Goal: Task Accomplishment & Management: Use online tool/utility

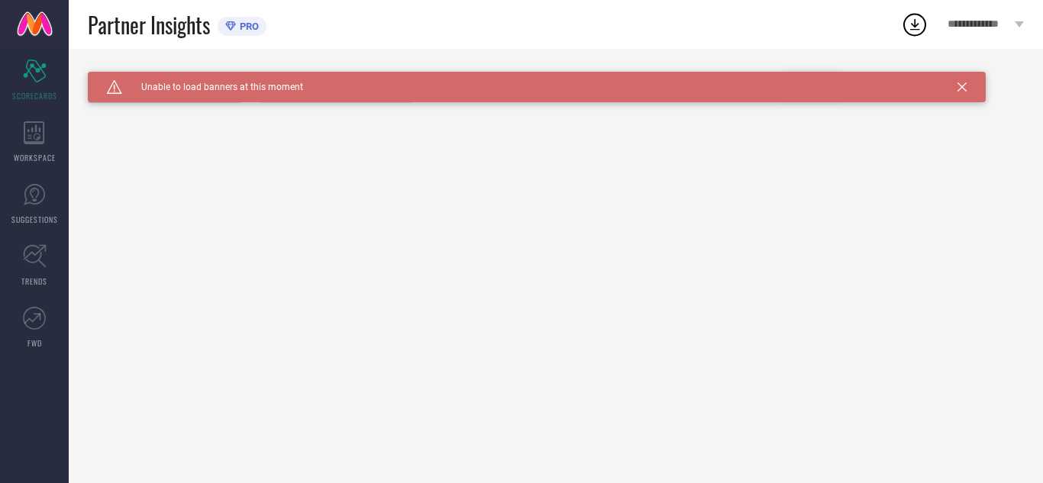
type input "All"
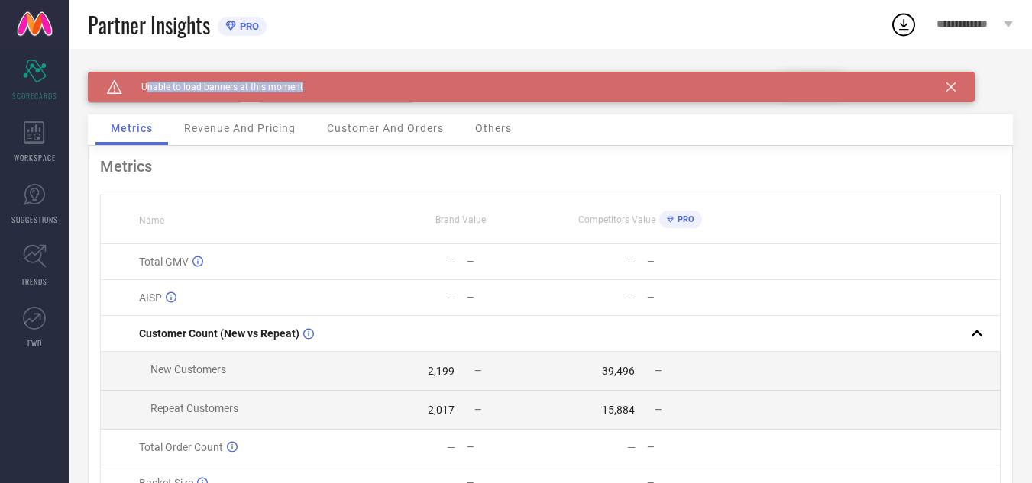
drag, startPoint x: 146, startPoint y: 92, endPoint x: 388, endPoint y: 95, distance: 242.1
click at [388, 95] on div "Caution Created with Sketch. Unable to load banners at this moment" at bounding box center [531, 87] width 887 height 31
click at [415, 87] on div "Caution Created with Sketch. Unable to load banners at this moment" at bounding box center [531, 87] width 887 height 31
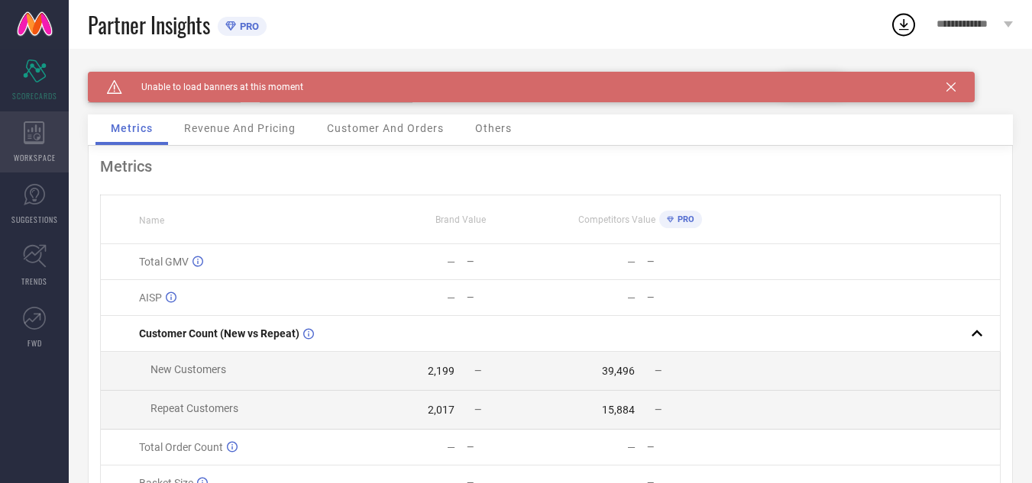
click at [34, 153] on span "WORKSPACE" at bounding box center [35, 157] width 42 height 11
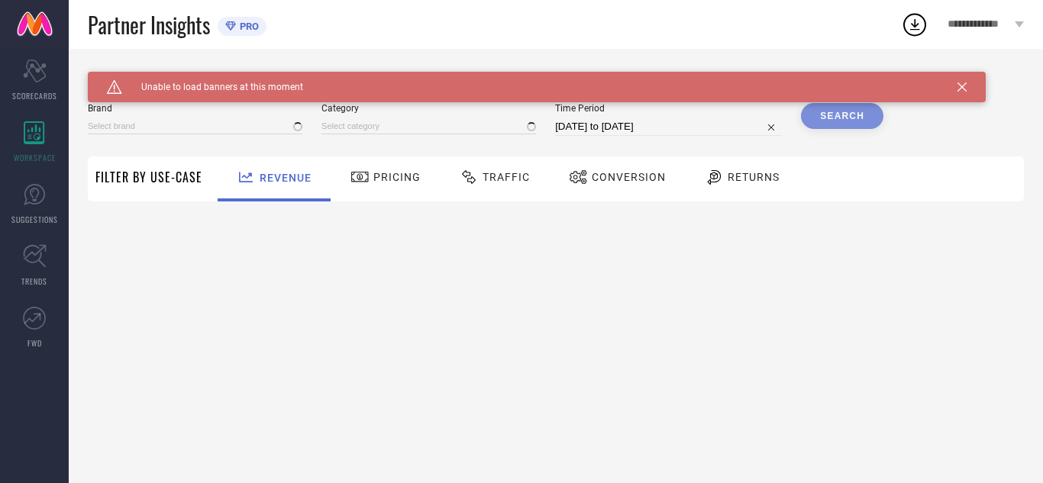
type input "[PERSON_NAME]"
type input "All"
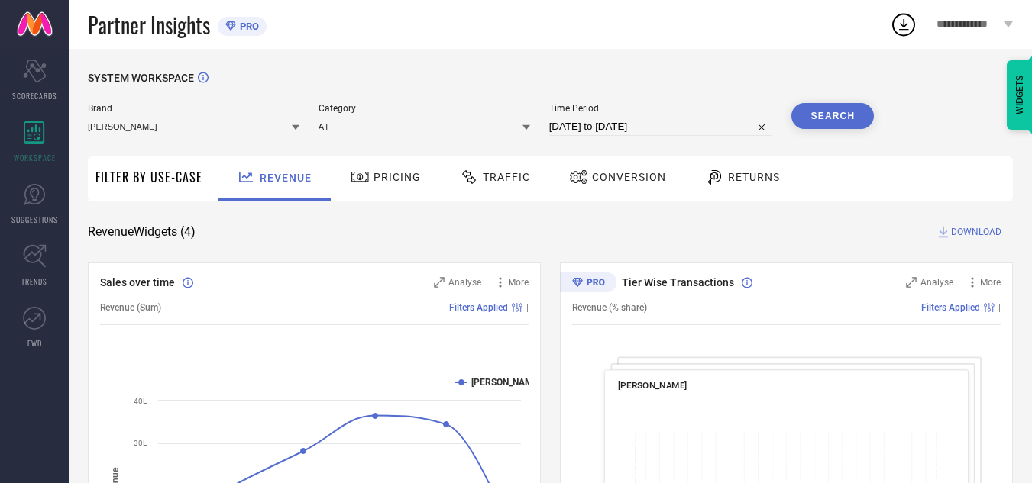
click at [495, 170] on div "Traffic" at bounding box center [495, 177] width 78 height 26
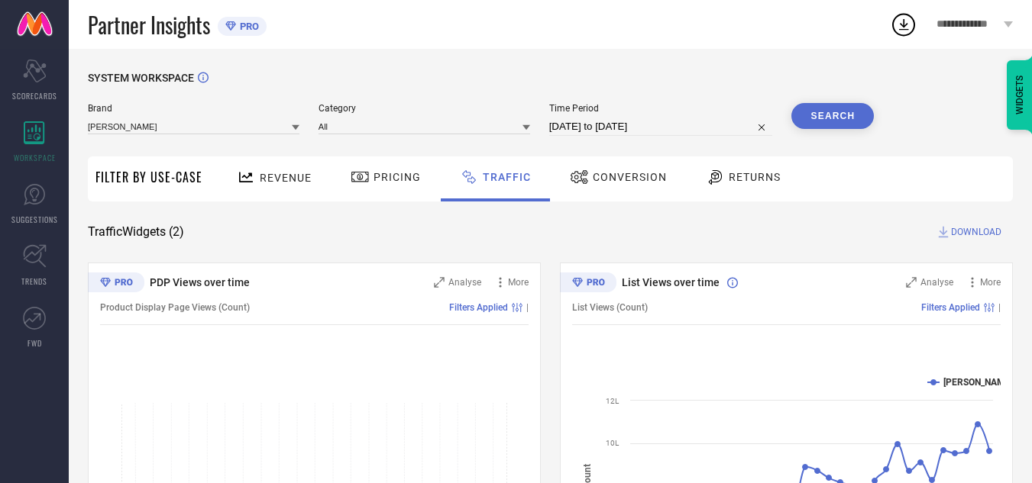
click at [701, 120] on input "[DATE] to [DATE]" at bounding box center [661, 127] width 224 height 18
select select "8"
select select "2025"
select select "9"
select select "2025"
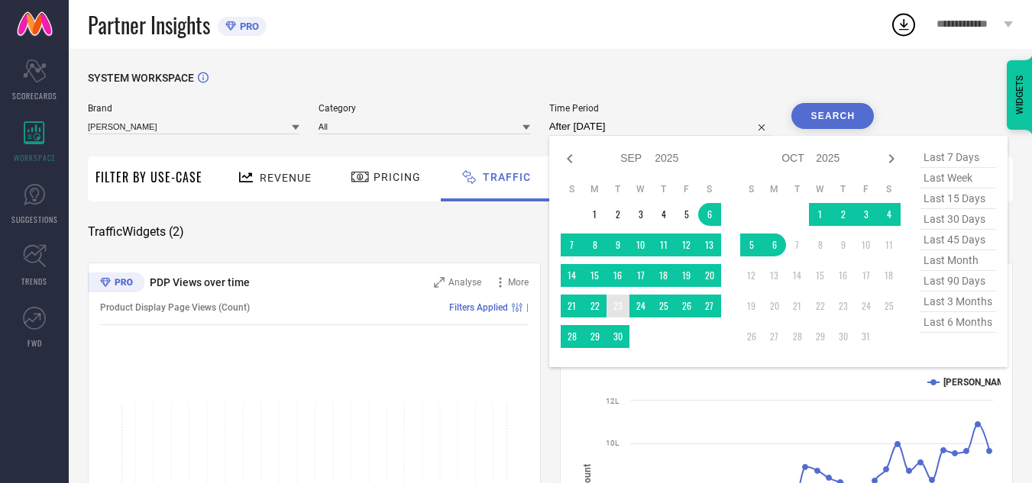
click at [610, 311] on td "23" at bounding box center [617, 306] width 23 height 23
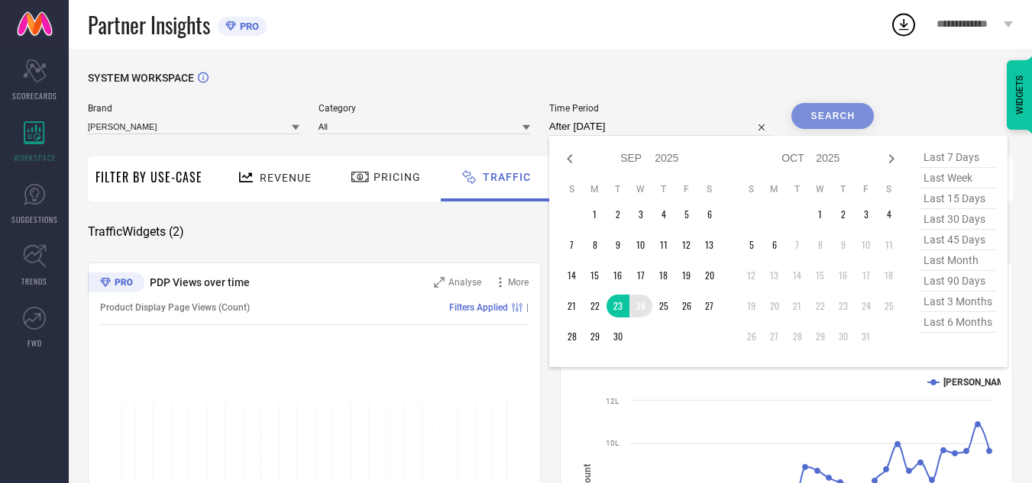
type input "[DATE] to [DATE]"
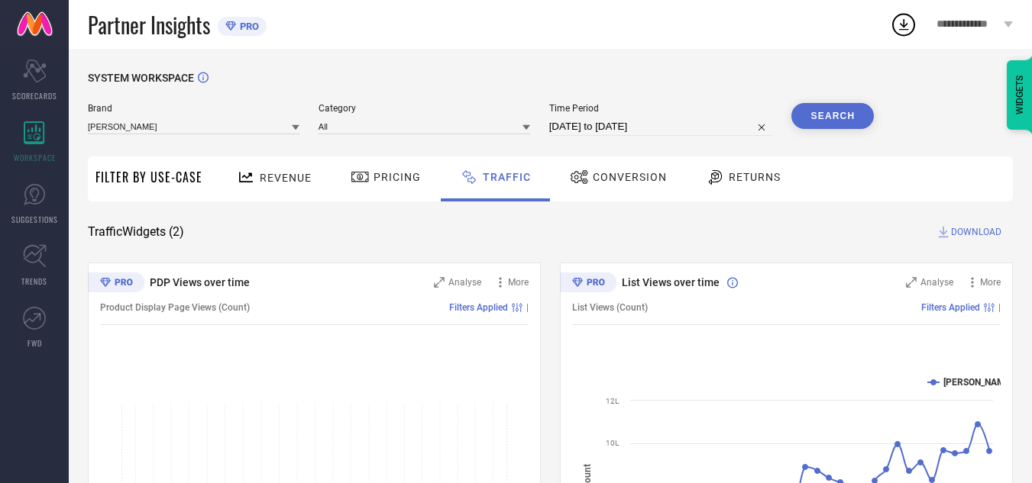
click at [673, 121] on input "[DATE] to [DATE]" at bounding box center [661, 127] width 224 height 18
select select "8"
select select "2025"
select select "9"
select select "2025"
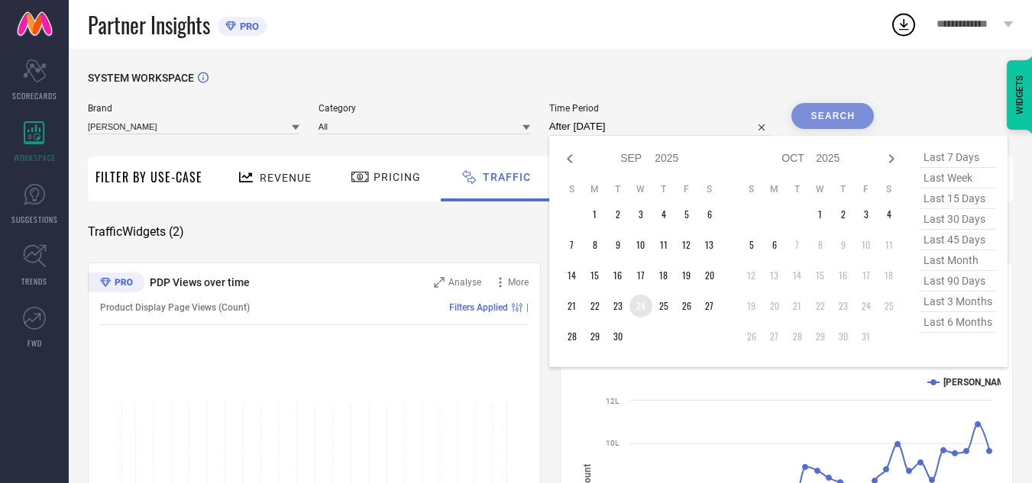
click at [648, 305] on td "24" at bounding box center [640, 306] width 23 height 23
type input "[DATE] to [DATE]"
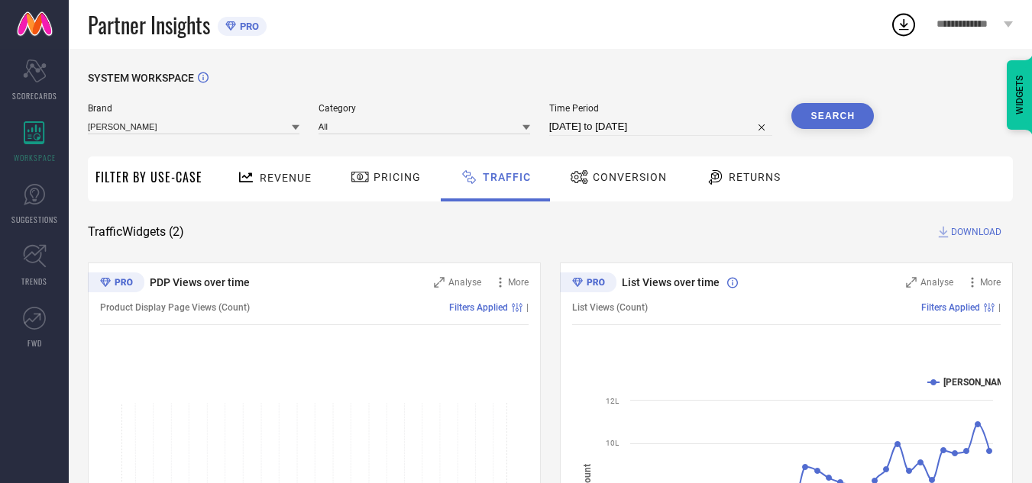
click at [829, 119] on button "Search" at bounding box center [832, 116] width 82 height 26
click at [255, 187] on div at bounding box center [248, 177] width 23 height 19
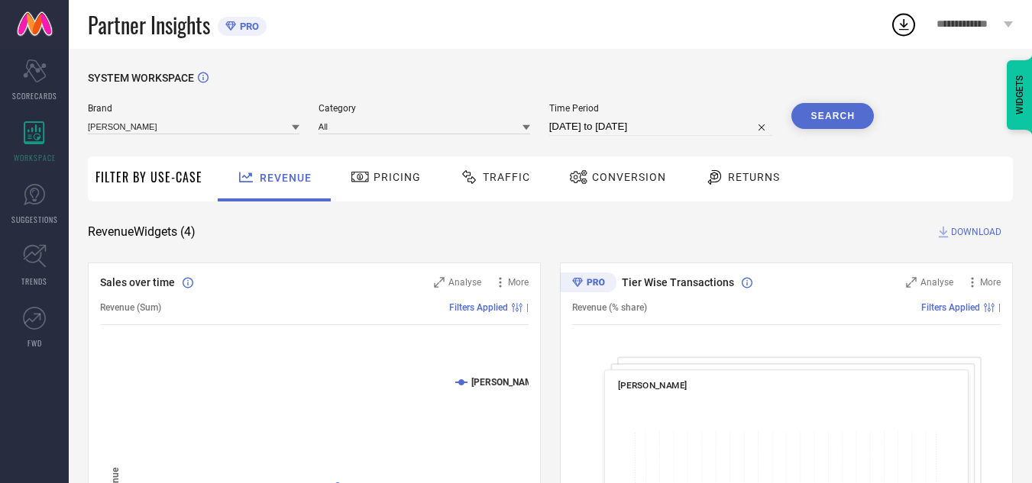
click at [974, 234] on span "DOWNLOAD" at bounding box center [976, 232] width 50 height 15
